Goal: Task Accomplishment & Management: Complete application form

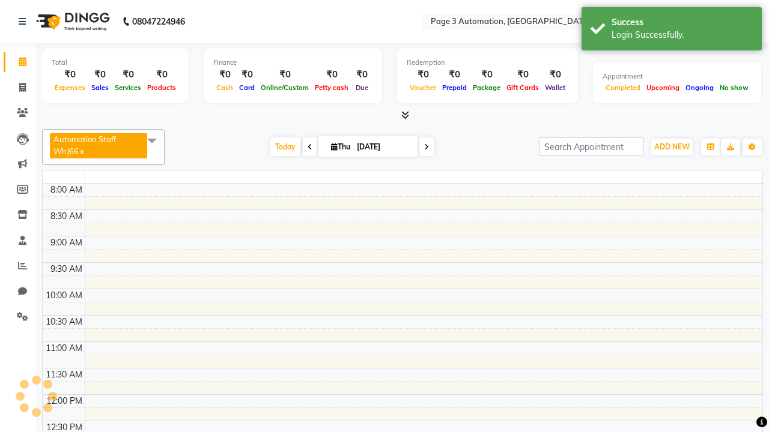
select select "en"
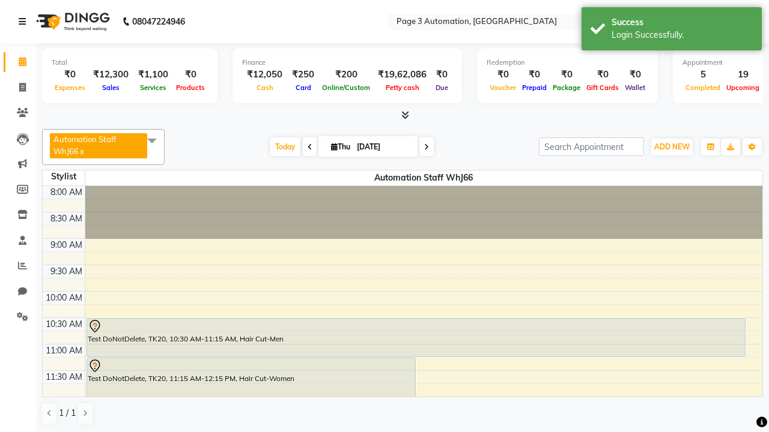
click at [25, 22] on icon at bounding box center [22, 21] width 7 height 8
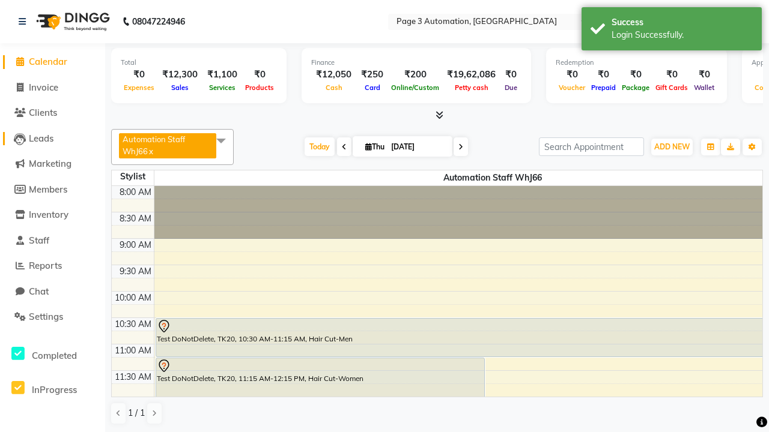
click at [52, 138] on span "Leads" at bounding box center [41, 138] width 25 height 11
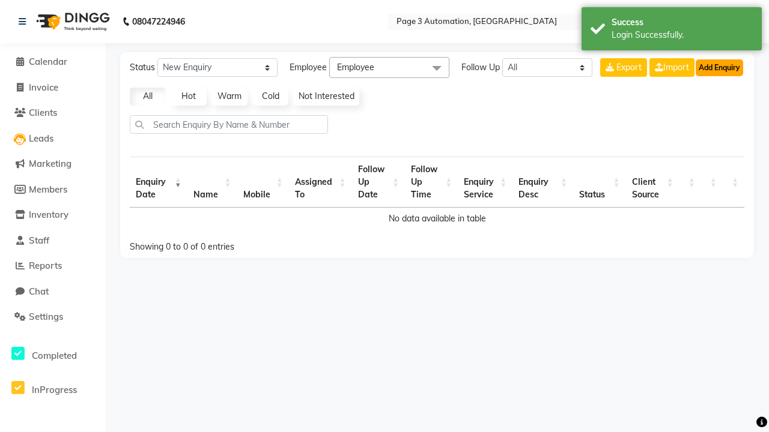
click at [719, 67] on button "Add Enquiry" at bounding box center [719, 67] width 47 height 17
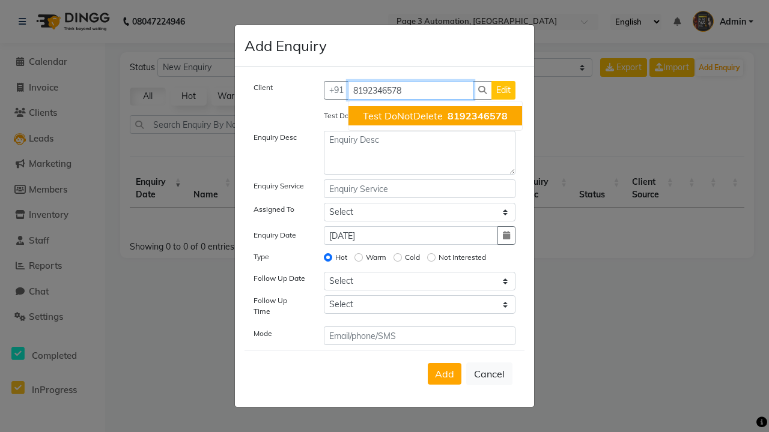
click at [435, 116] on span "Test DoNotDelete" at bounding box center [403, 116] width 80 height 12
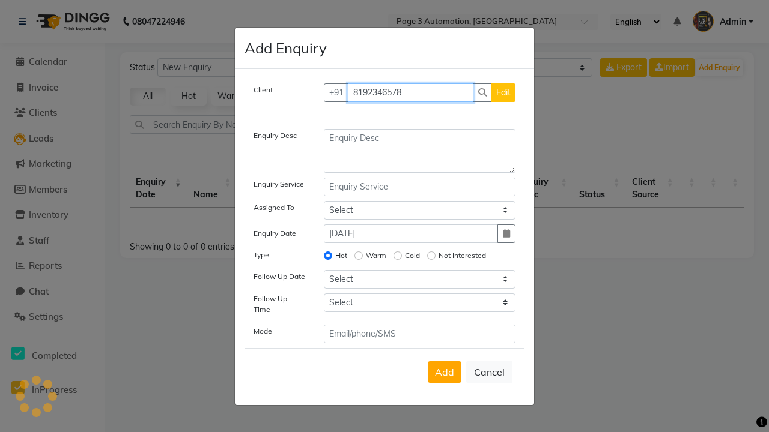
type input "8192346578"
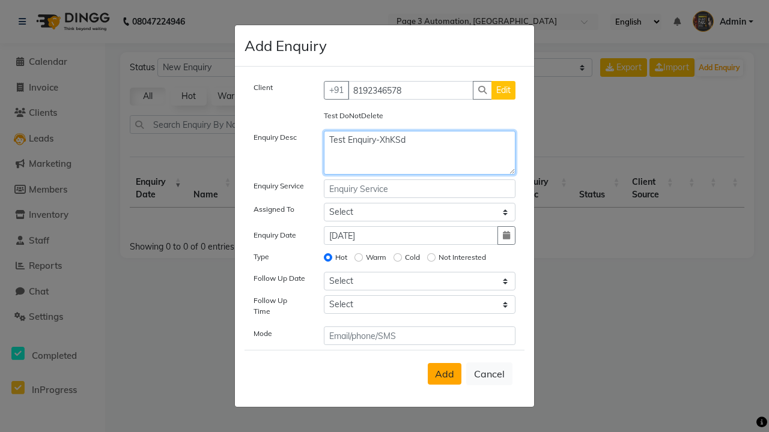
type textarea "Test Enquiry-XhKSd"
click at [444, 374] on span "Add" at bounding box center [444, 374] width 19 height 12
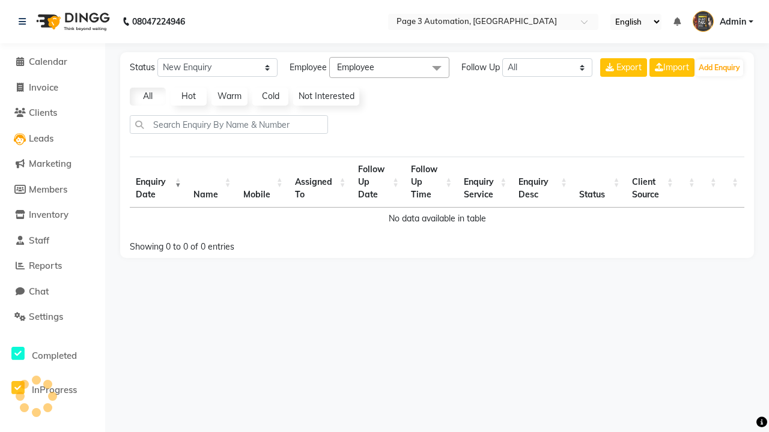
select select
radio input "false"
select select
select select "10"
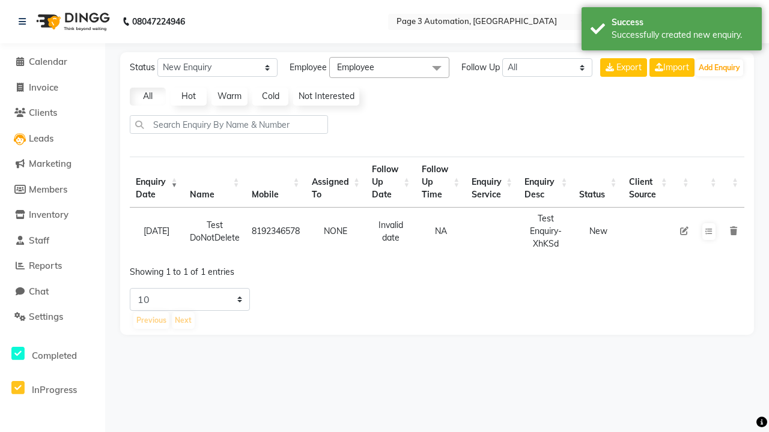
click at [672, 31] on div "Successfully created new enquiry." at bounding box center [681, 35] width 141 height 13
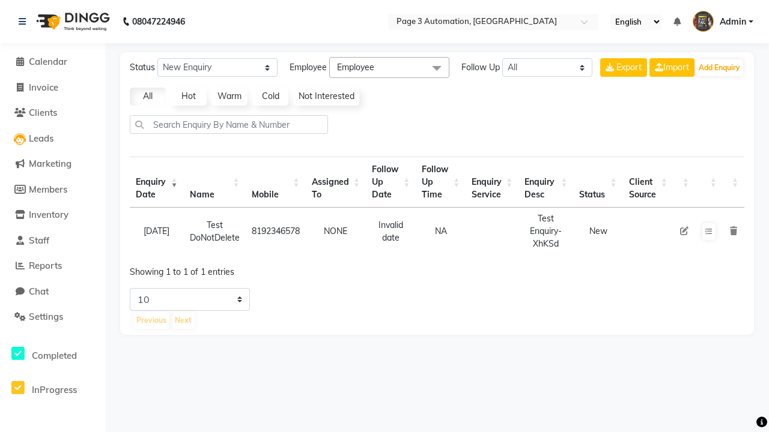
click at [684, 231] on icon at bounding box center [684, 231] width 8 height 8
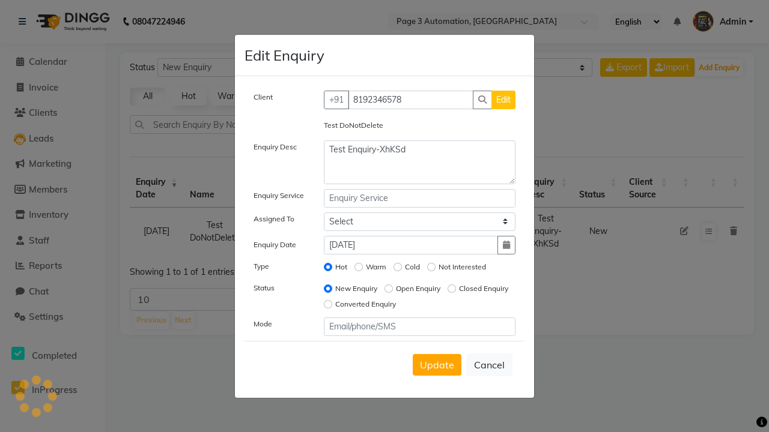
select select "711"
click at [437, 365] on span "Update" at bounding box center [437, 365] width 34 height 12
select select
radio input "false"
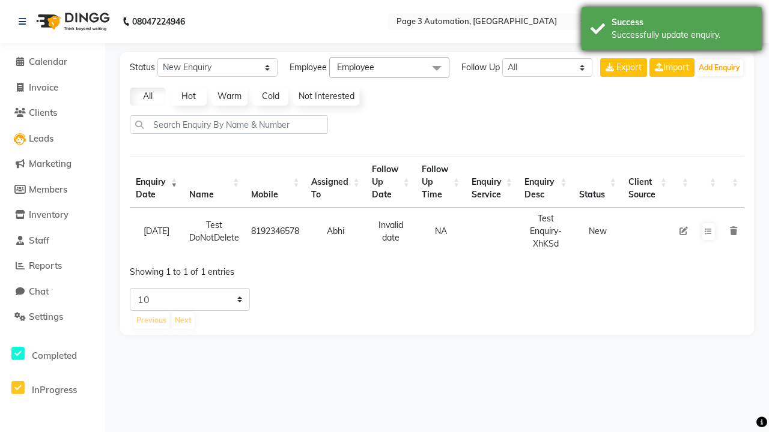
click at [672, 31] on div "Successfully update enquiry." at bounding box center [681, 35] width 141 height 13
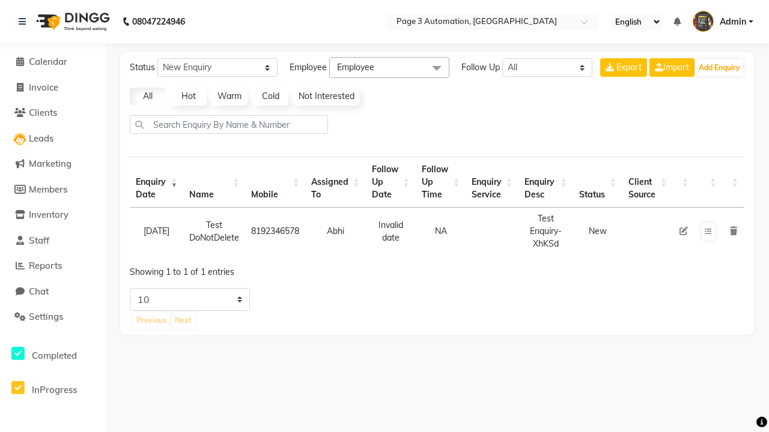
click at [733, 231] on icon at bounding box center [733, 231] width 7 height 8
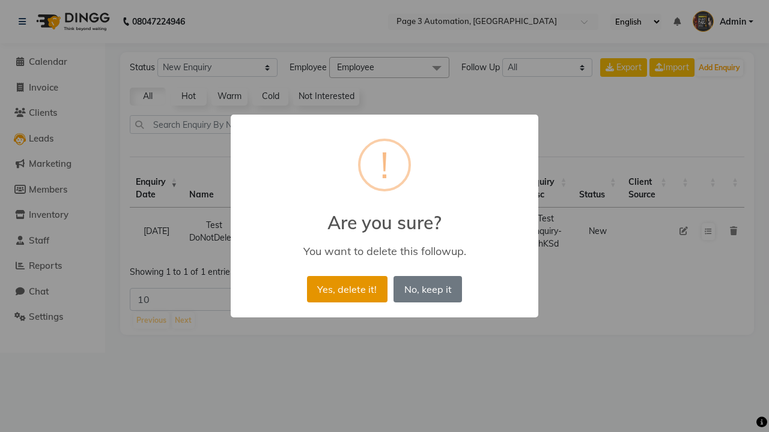
click at [347, 289] on button "Yes, delete it!" at bounding box center [347, 289] width 80 height 26
